Goal: Navigation & Orientation: Find specific page/section

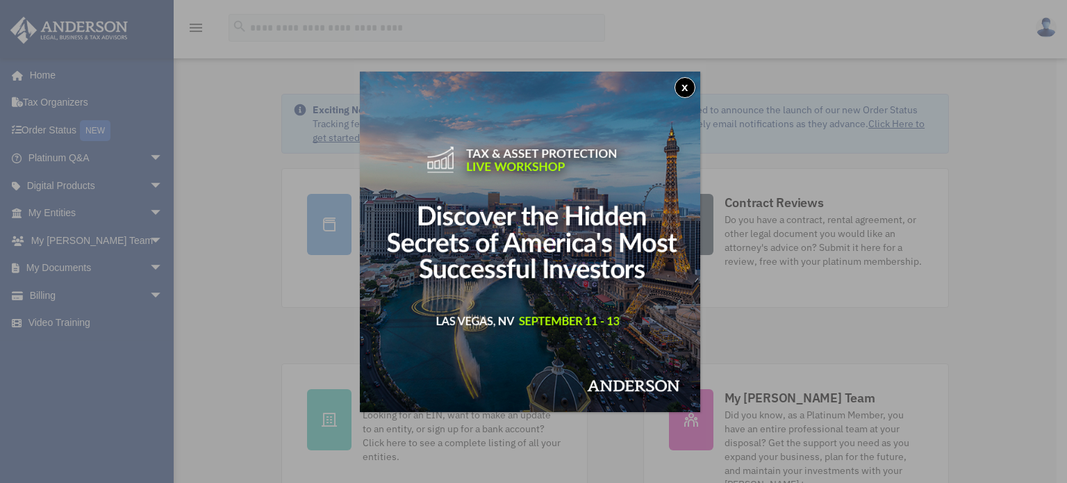
click at [682, 87] on button "x" at bounding box center [685, 87] width 21 height 21
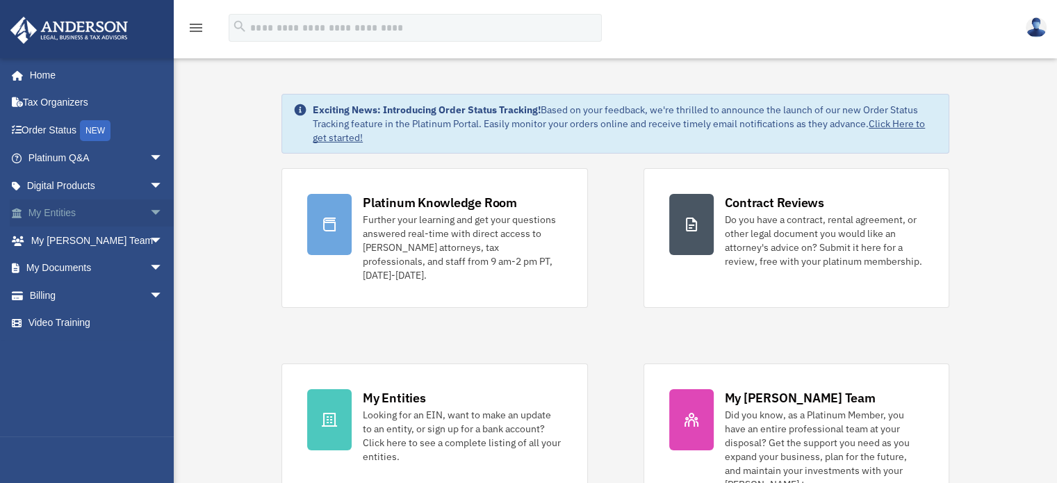
click at [149, 219] on span "arrow_drop_down" at bounding box center [163, 213] width 28 height 28
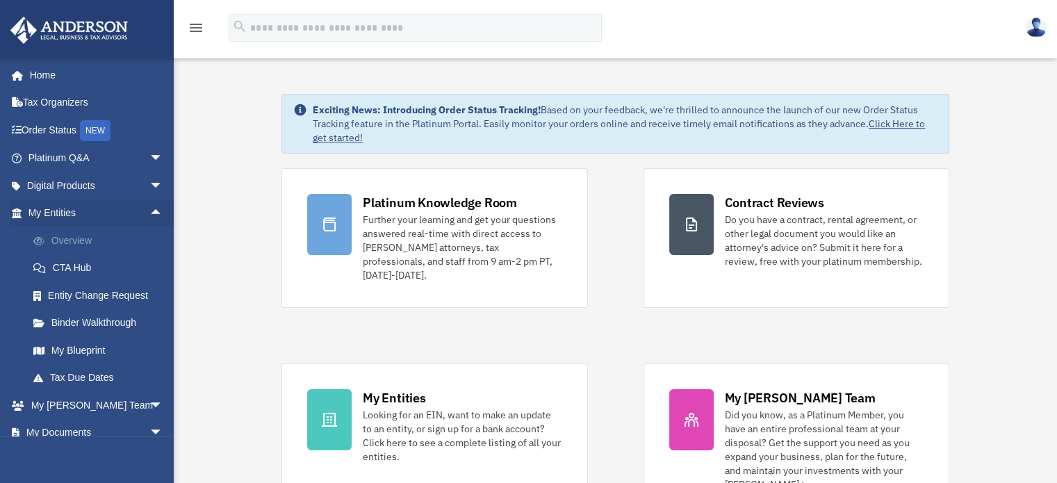
click at [109, 237] on link "Overview" at bounding box center [101, 240] width 165 height 28
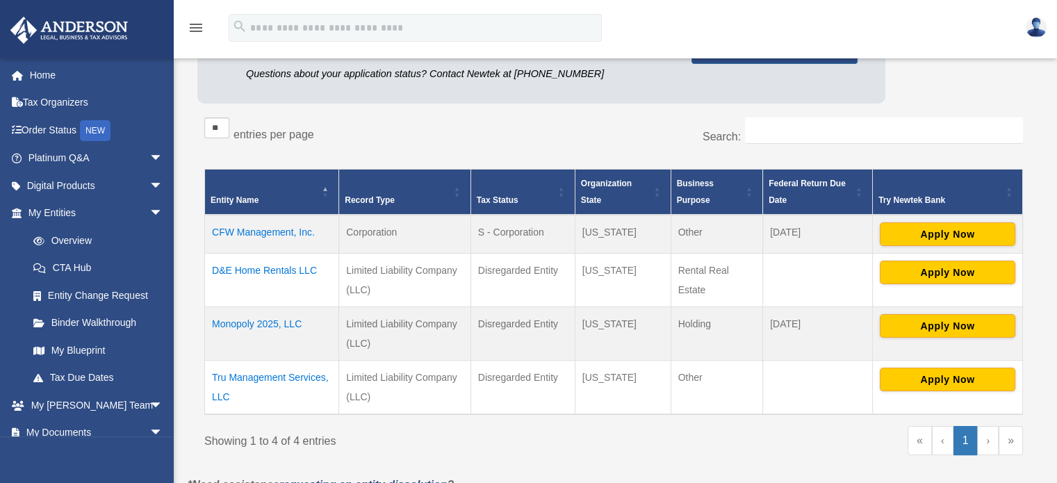
scroll to position [188, 0]
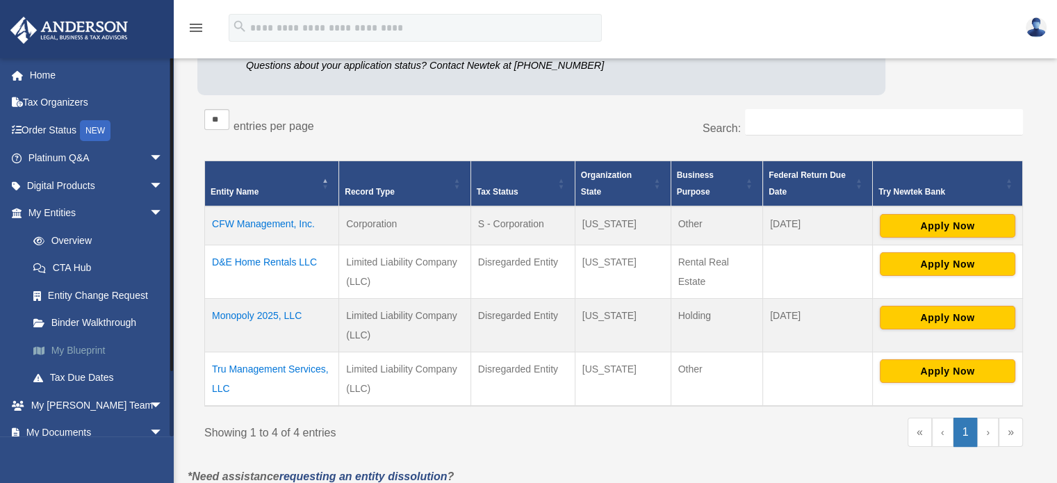
click at [76, 349] on link "My Blueprint" at bounding box center [101, 350] width 165 height 28
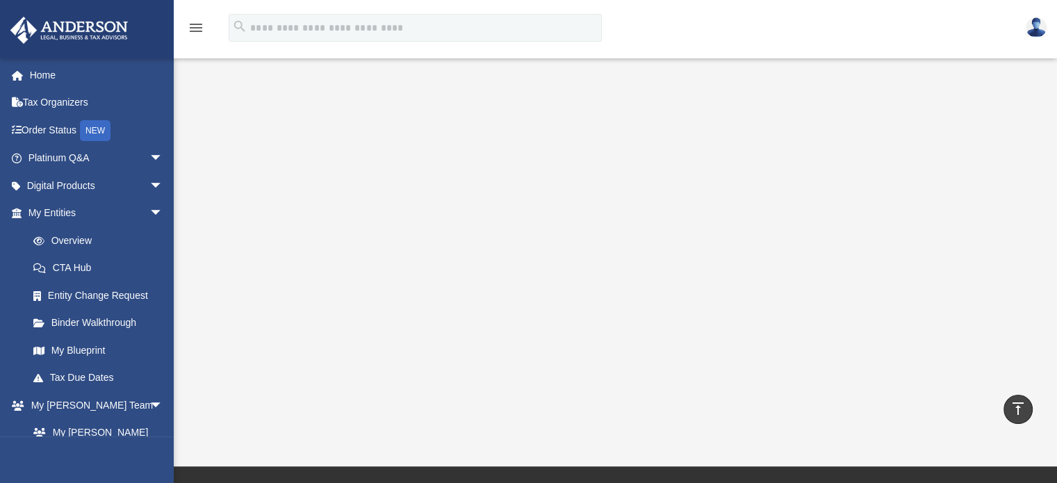
scroll to position [217, 0]
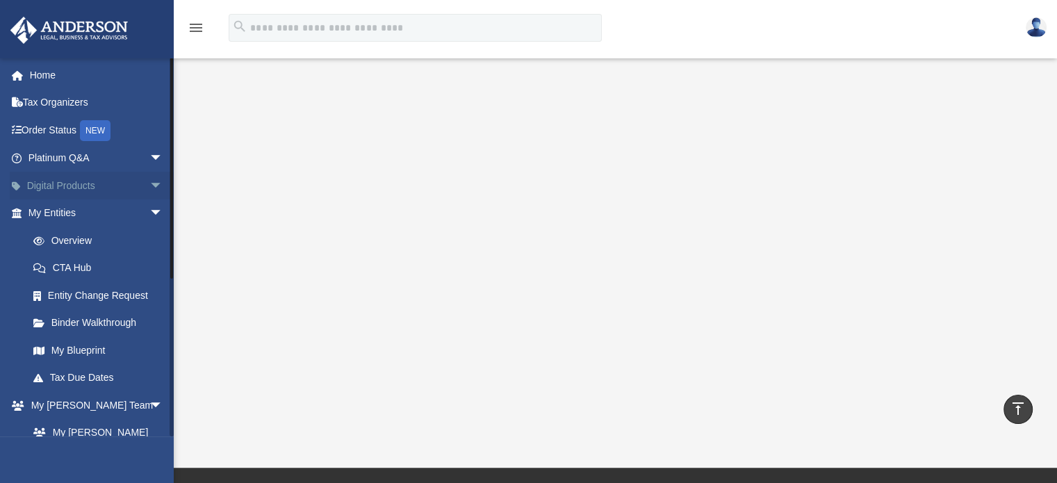
click at [149, 190] on span "arrow_drop_down" at bounding box center [163, 186] width 28 height 28
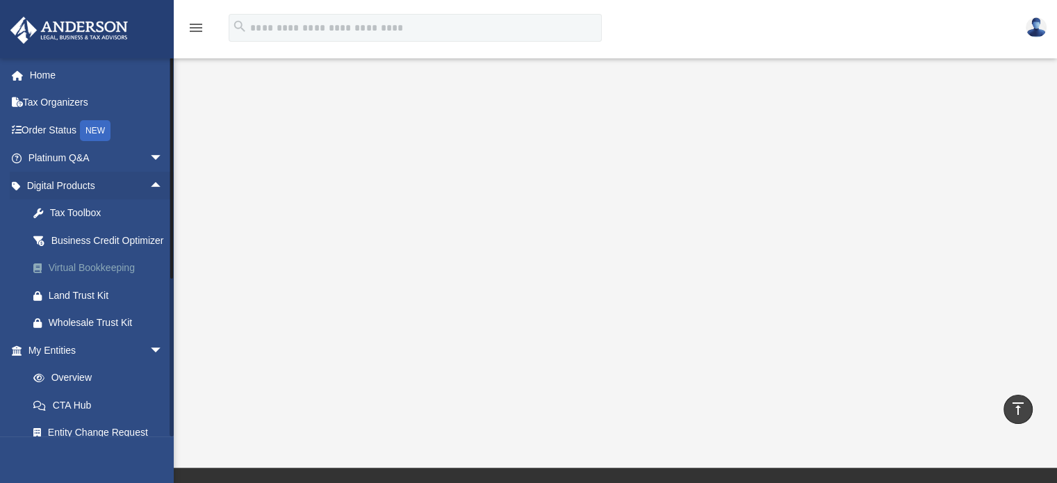
click at [106, 276] on div "Virtual Bookkeeping" at bounding box center [108, 267] width 118 height 17
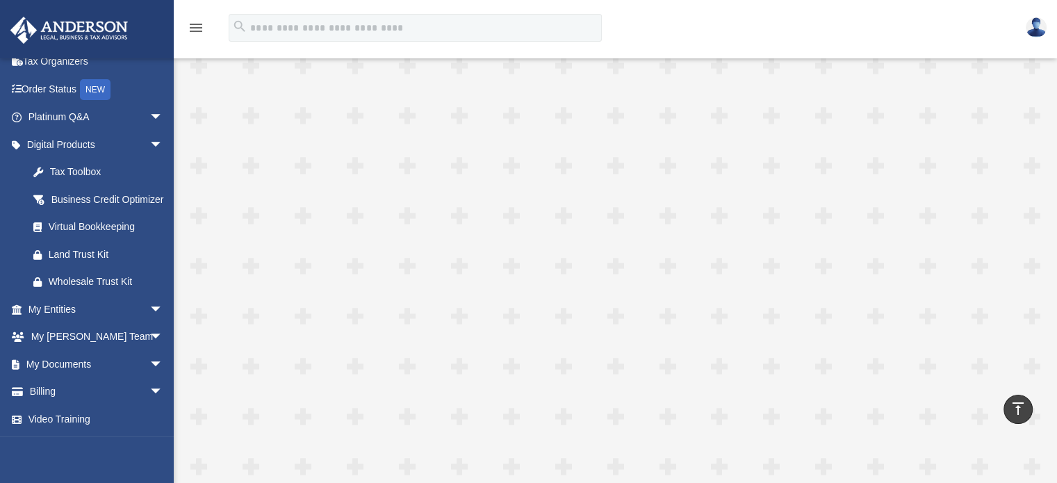
scroll to position [2723, 0]
